Goal: Task Accomplishment & Management: Use online tool/utility

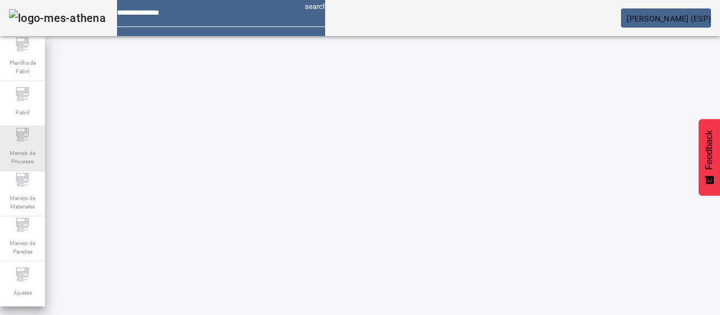
click at [27, 141] on icon at bounding box center [23, 135] width 14 height 14
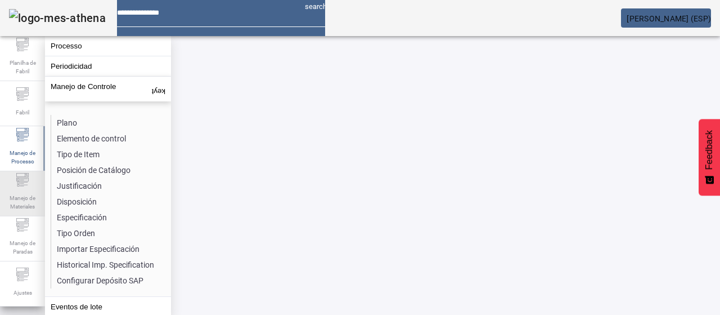
click at [21, 185] on icon at bounding box center [24, 185] width 8 height 1
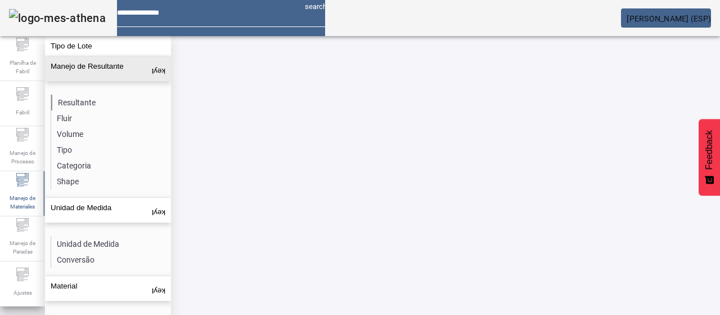
click at [80, 97] on li "Resultante" at bounding box center [110, 103] width 119 height 16
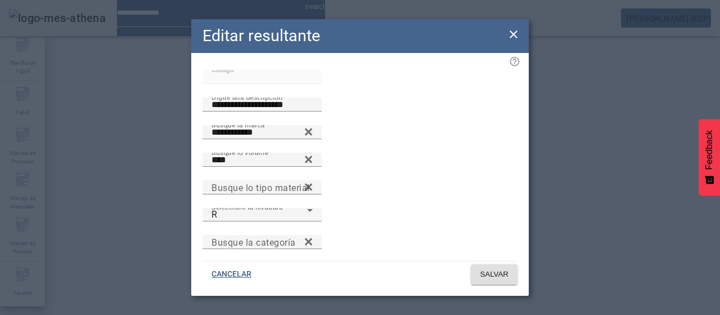
click at [509, 30] on icon at bounding box center [514, 35] width 14 height 14
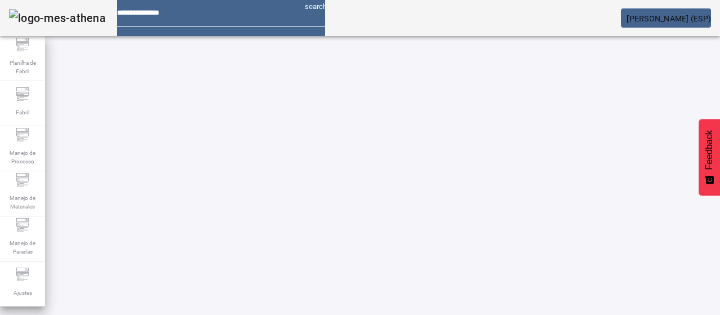
drag, startPoint x: 98, startPoint y: 101, endPoint x: 67, endPoint y: 97, distance: 31.1
type input "*"
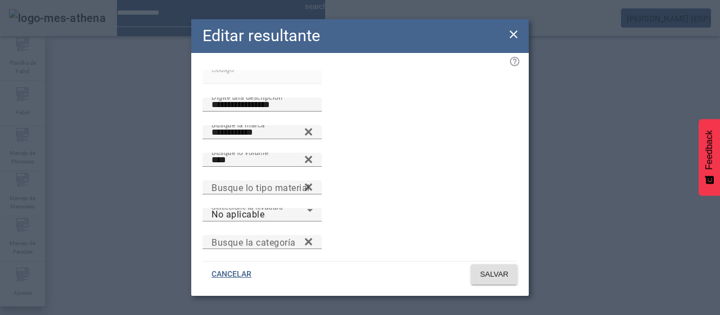
click at [508, 32] on icon at bounding box center [514, 35] width 14 height 14
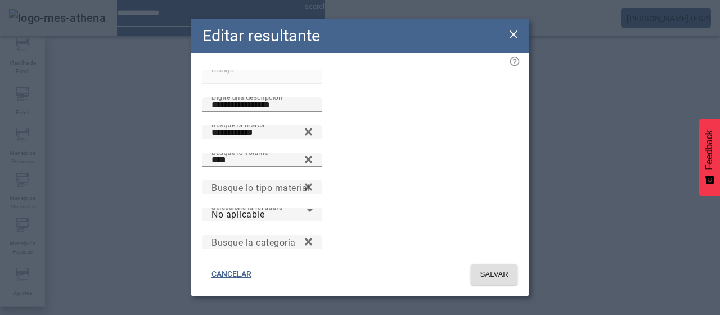
click at [510, 28] on icon at bounding box center [514, 35] width 14 height 14
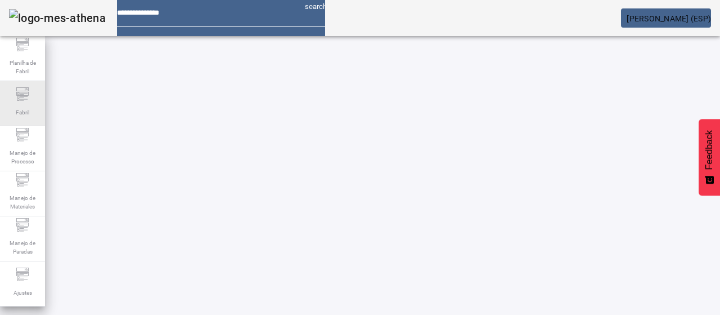
drag, startPoint x: 66, startPoint y: 105, endPoint x: 44, endPoint y: 112, distance: 23.0
click at [44, 114] on div "Planilha de Fabril Fabril Manejo de Processo Manejo de Materiales Manejo de Par…" at bounding box center [360, 157] width 720 height 315
drag, startPoint x: 51, startPoint y: 106, endPoint x: 36, endPoint y: 106, distance: 14.6
click at [36, 106] on div "Planilha de Fabril Fabril Manejo de Processo Manejo de Materiales Manejo de Par…" at bounding box center [360, 157] width 720 height 315
type input "****"
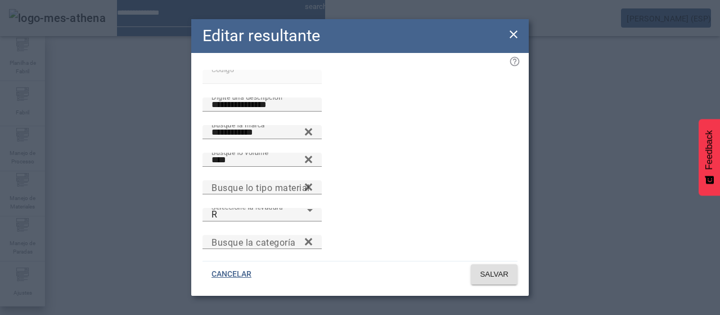
click at [510, 33] on icon at bounding box center [514, 35] width 14 height 14
